Goal: Task Accomplishment & Management: Manage account settings

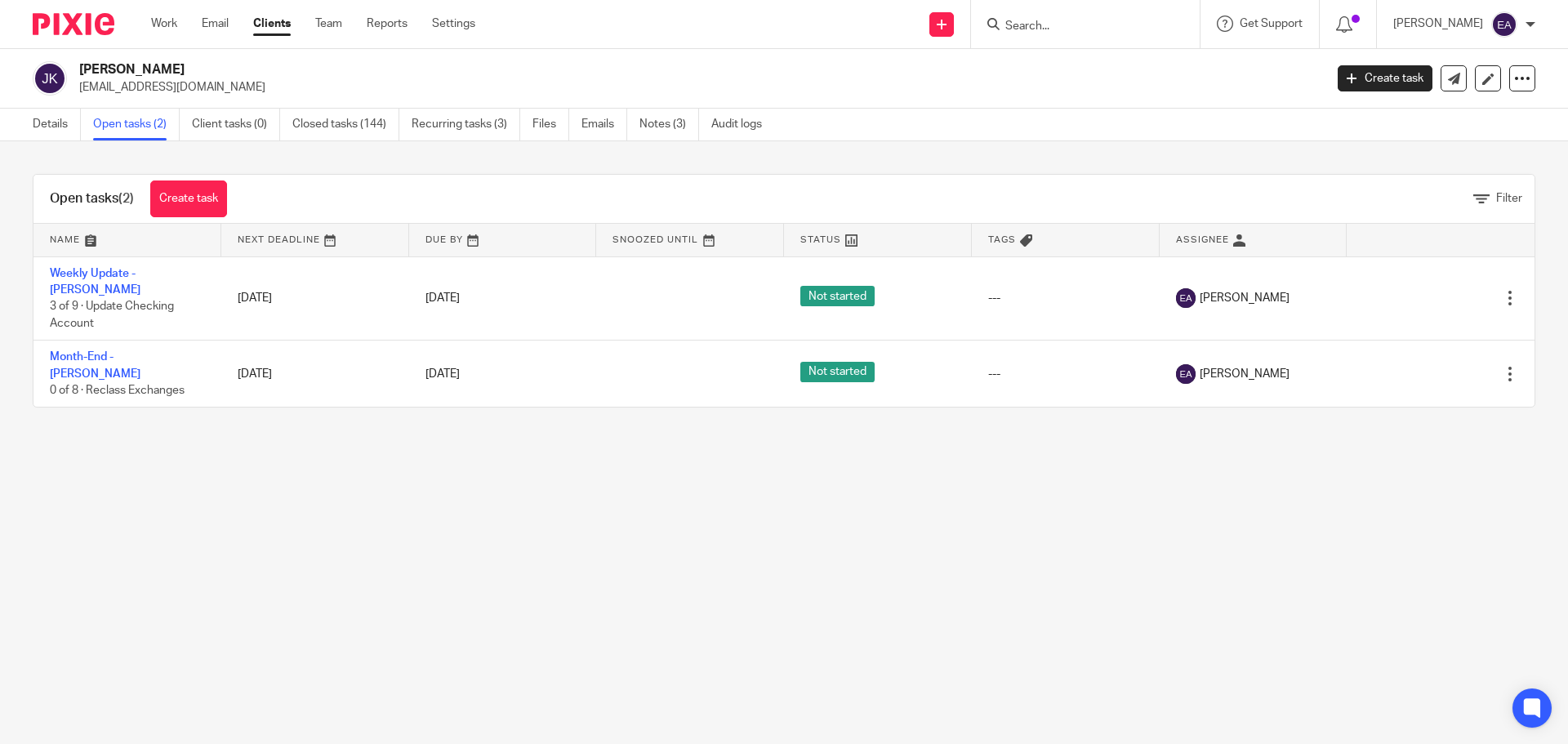
click at [1074, 32] on input "Search" at bounding box center [1077, 27] width 147 height 15
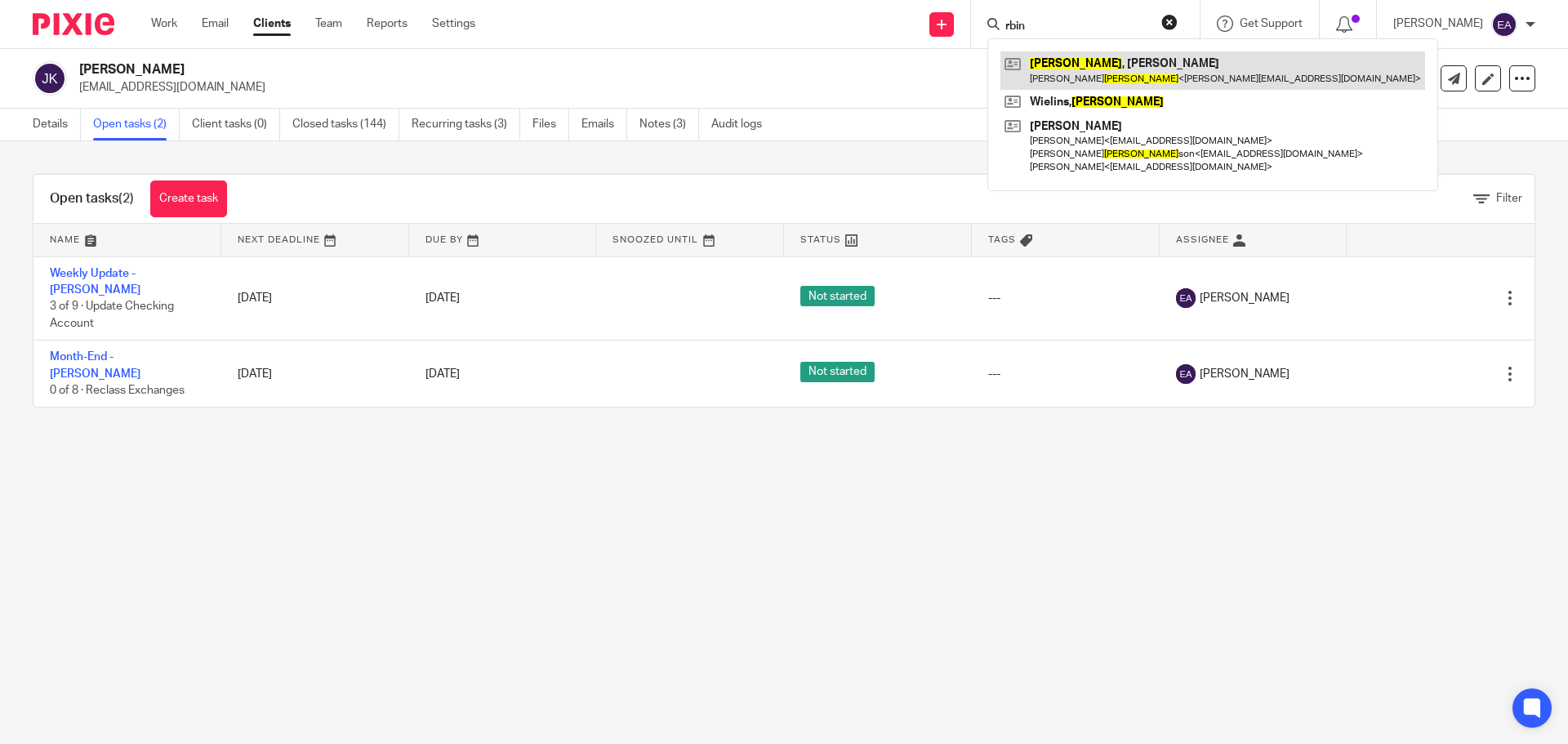
type input "rbin"
click at [1079, 70] on link at bounding box center [1212, 70] width 425 height 38
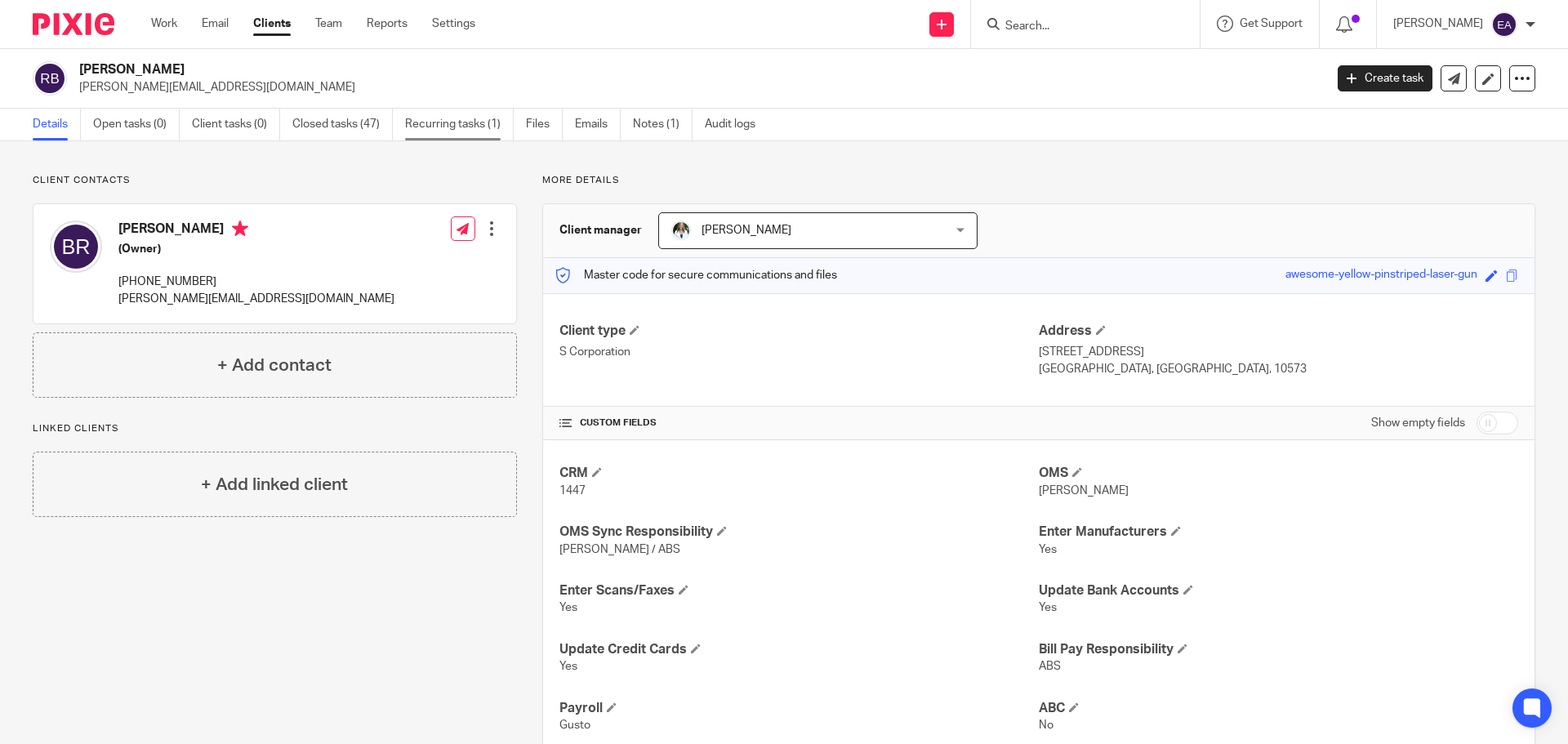
click at [443, 133] on link "Recurring tasks (1)" at bounding box center [458, 125] width 109 height 32
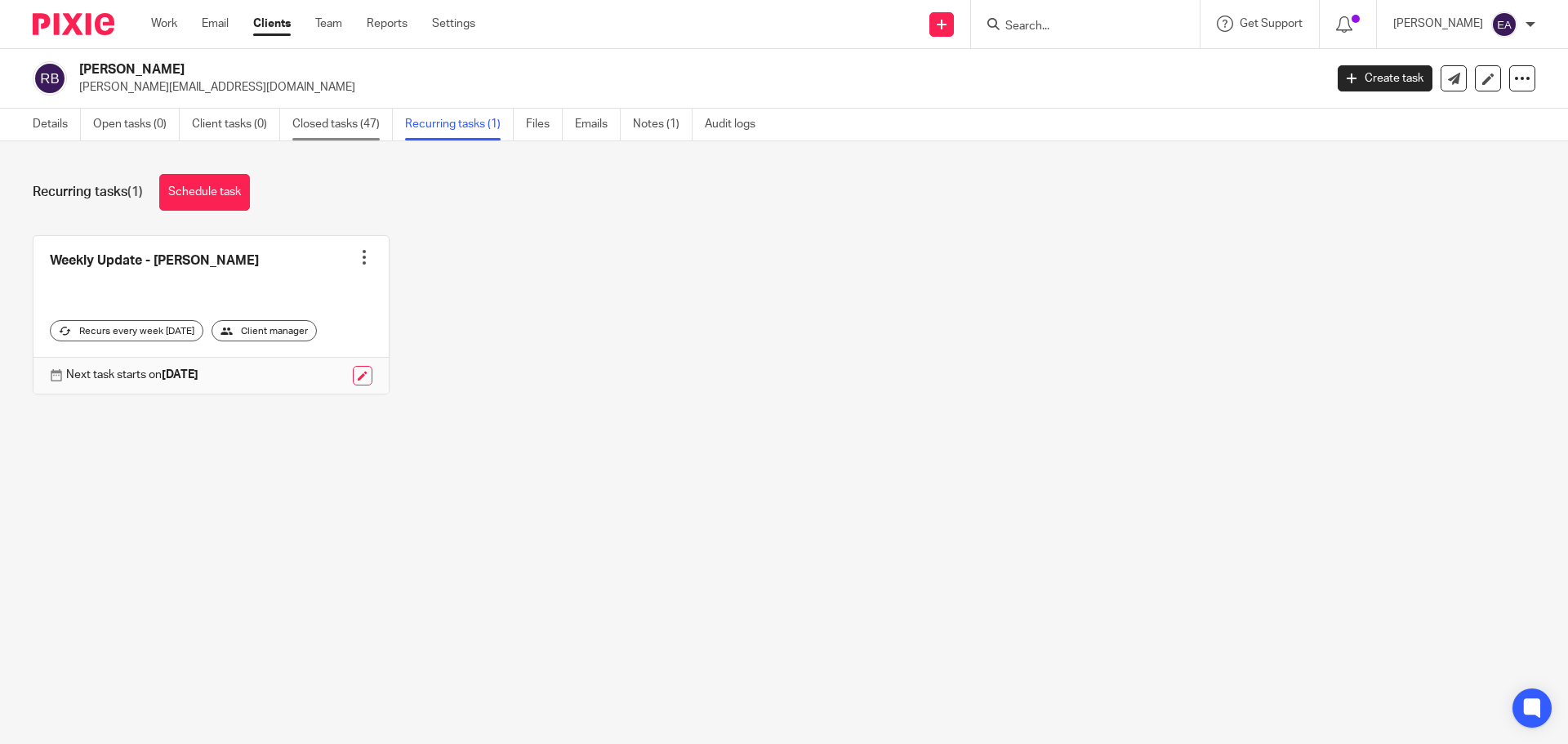
click at [332, 122] on link "Closed tasks (47)" at bounding box center [343, 125] width 101 height 32
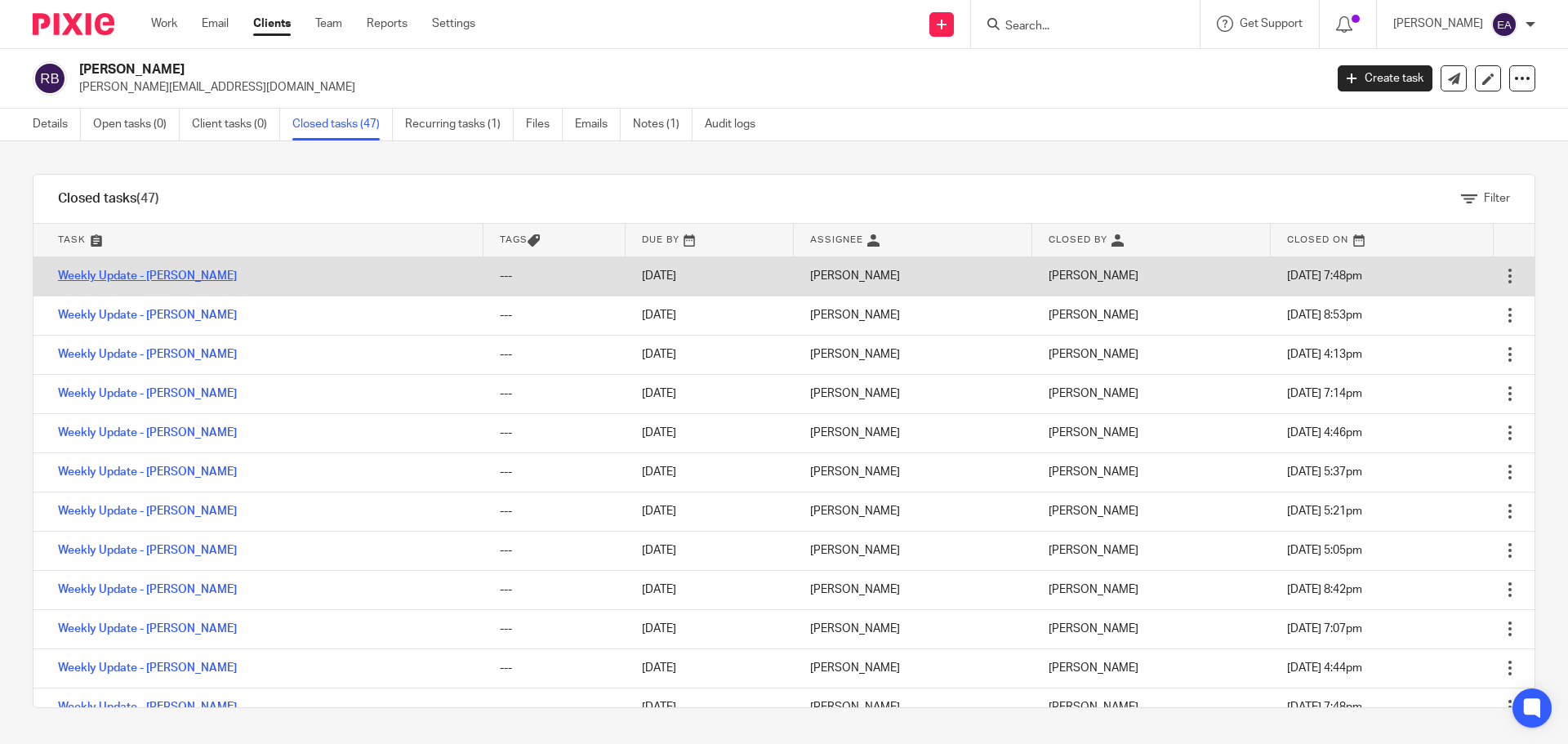
click at [153, 275] on link "Weekly Update - Rubin" at bounding box center [148, 276] width 178 height 11
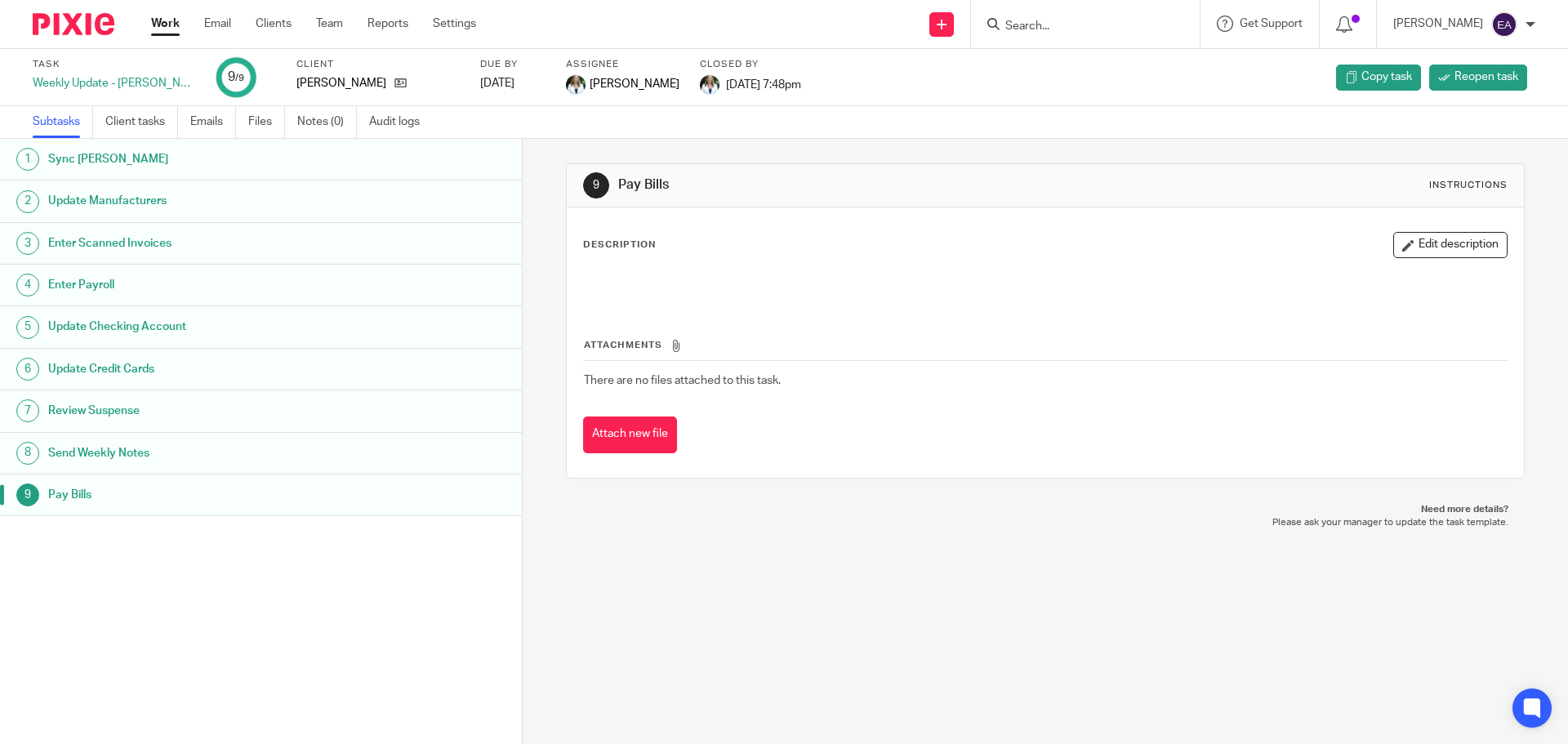
click at [75, 161] on h1 "Sync TIMS" at bounding box center [201, 159] width 306 height 25
click at [83, 202] on h1 "Update Manufacturers" at bounding box center [201, 201] width 306 height 25
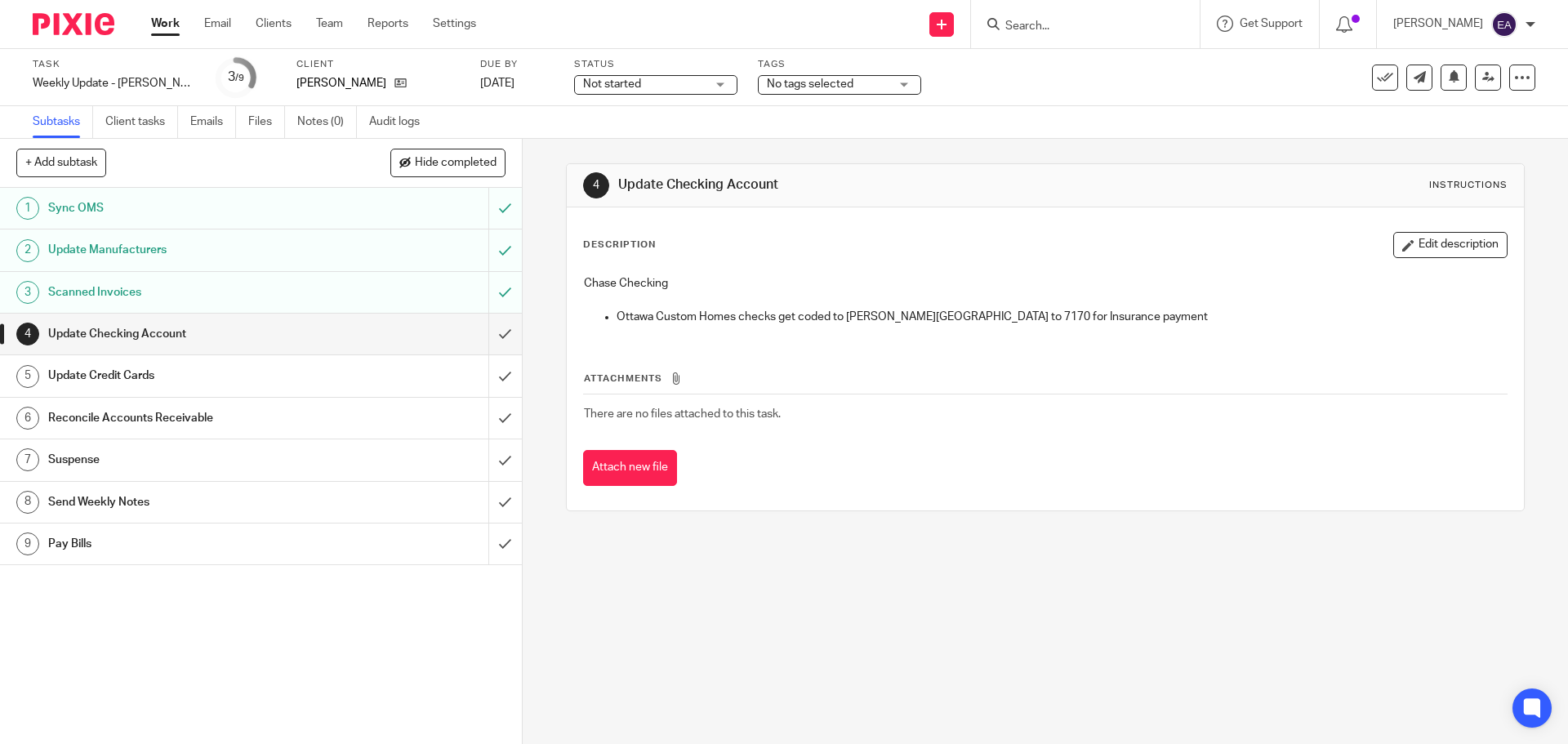
click at [1098, 27] on input "Search" at bounding box center [1077, 27] width 147 height 15
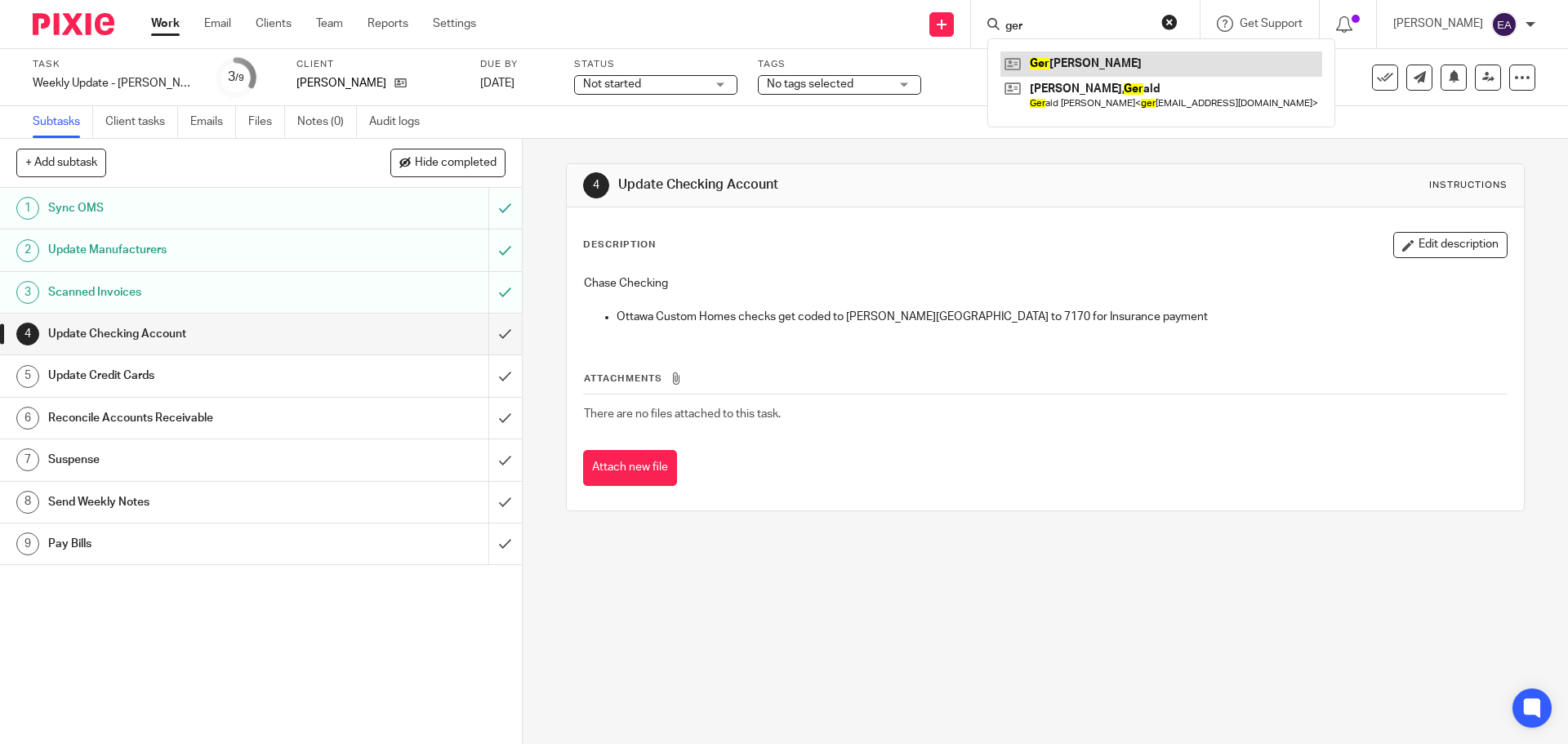
type input "ger"
click at [1084, 65] on link at bounding box center [1161, 64] width 322 height 25
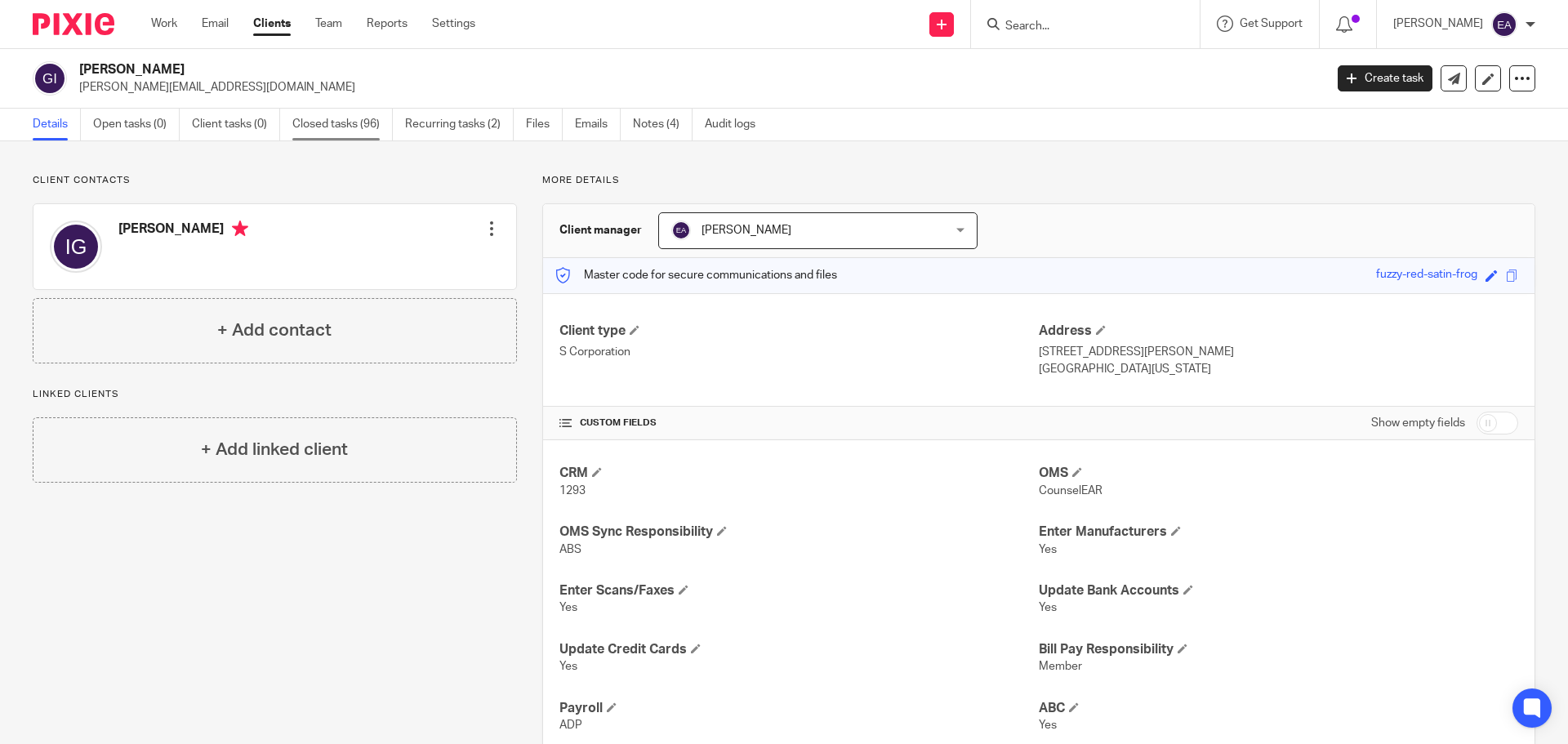
click at [301, 125] on link "Closed tasks (96)" at bounding box center [343, 125] width 101 height 32
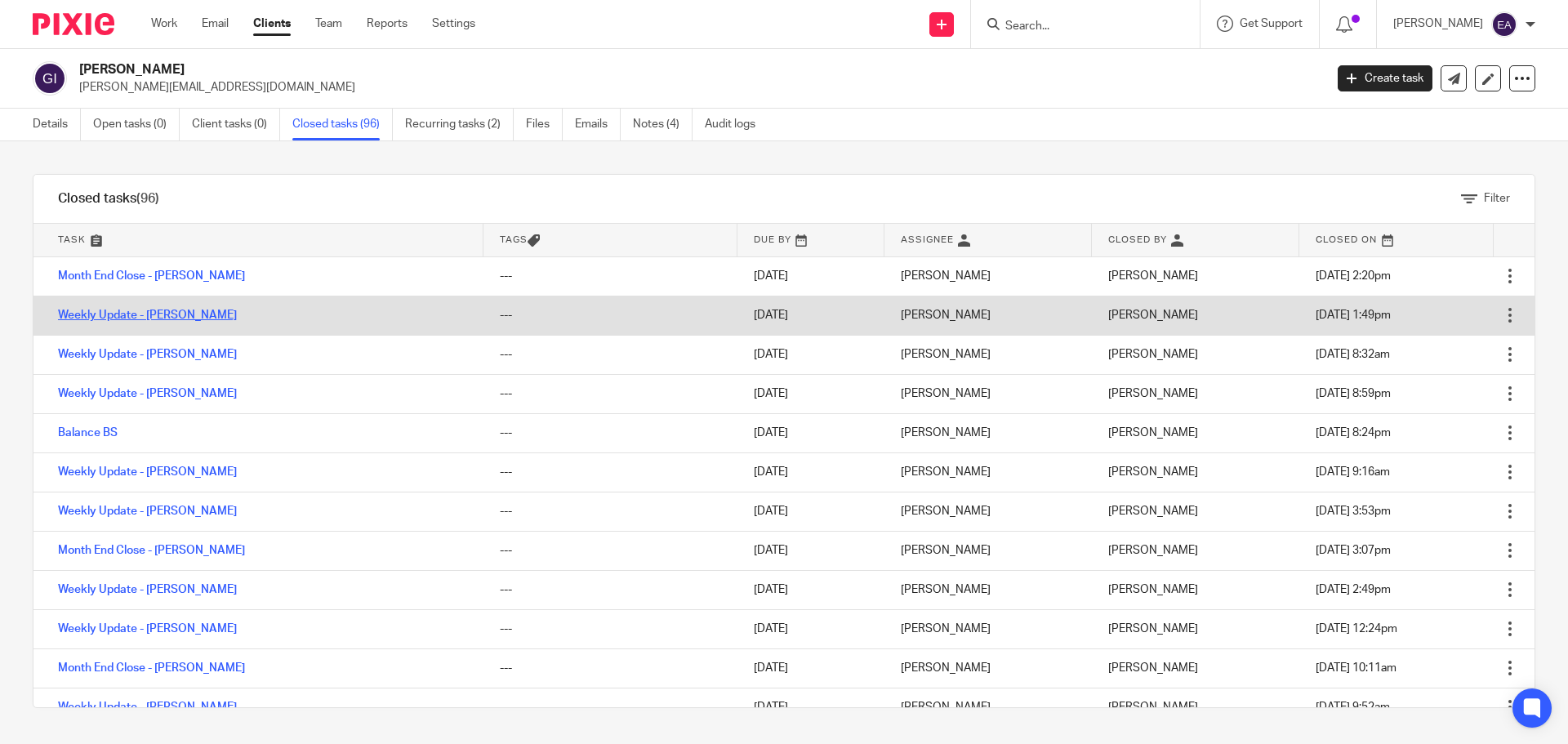
click at [162, 312] on link "Weekly Update - [PERSON_NAME]" at bounding box center [148, 315] width 178 height 11
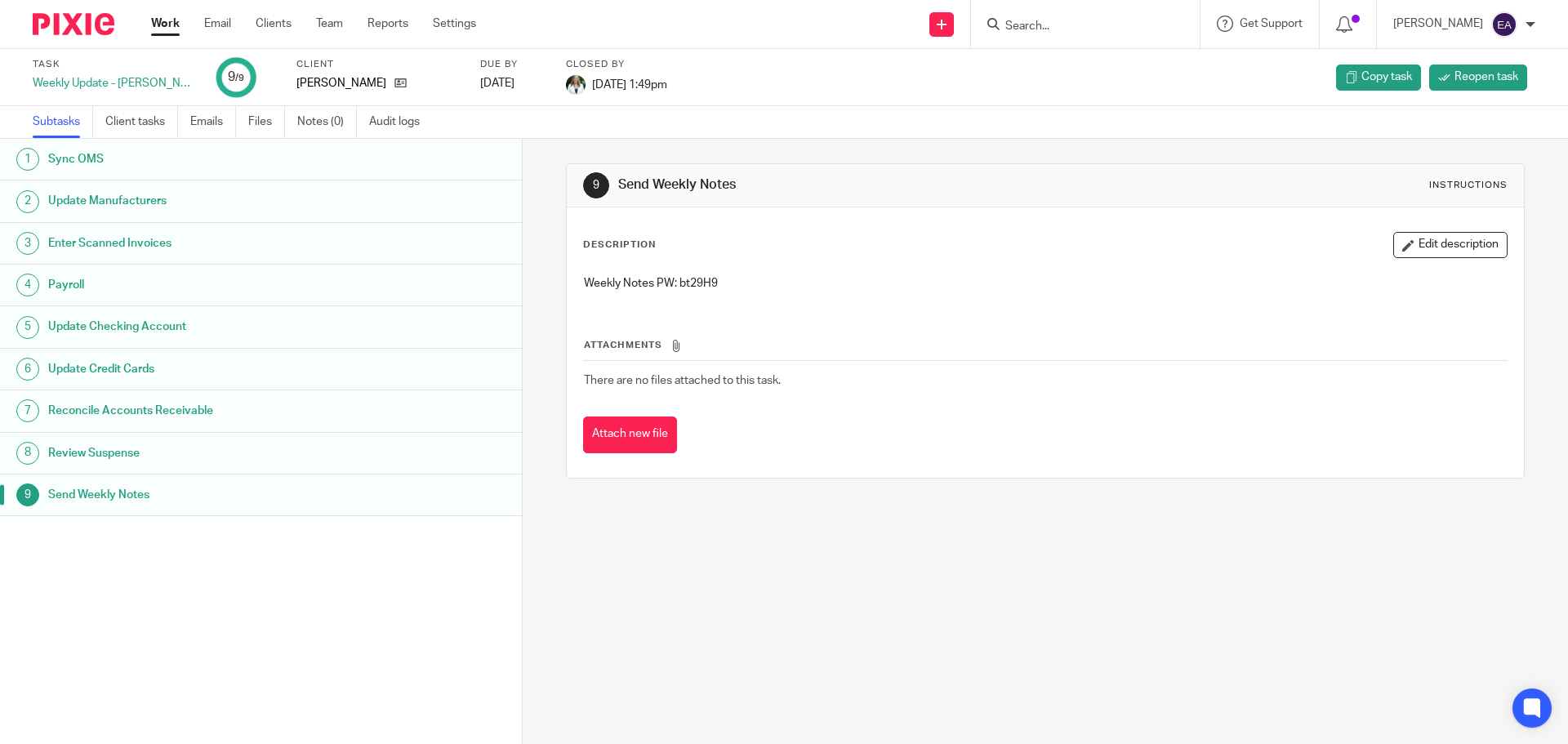
click at [135, 193] on h1 "Update Manufacturers" at bounding box center [201, 201] width 306 height 25
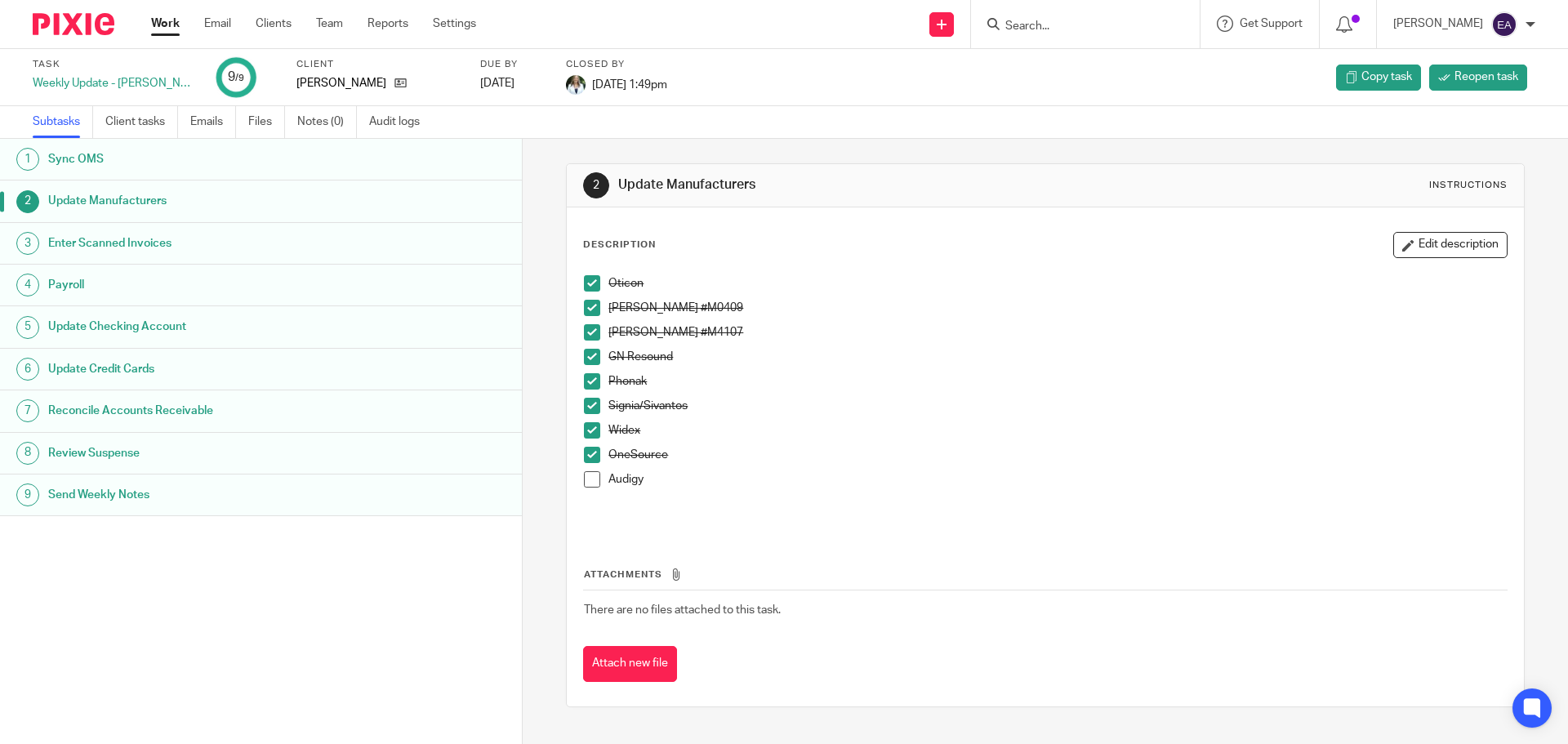
click at [600, 491] on li "Audigy" at bounding box center [1045, 488] width 922 height 34
click at [599, 490] on li "Audigy" at bounding box center [1045, 488] width 922 height 34
click at [587, 482] on span at bounding box center [592, 479] width 16 height 16
